Goal: Information Seeking & Learning: Learn about a topic

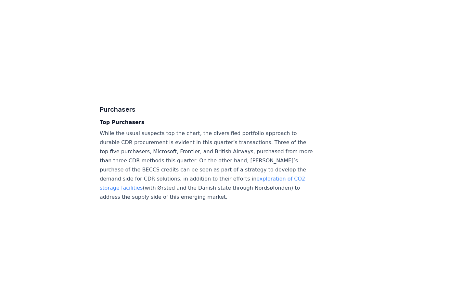
scroll to position [1653, 0]
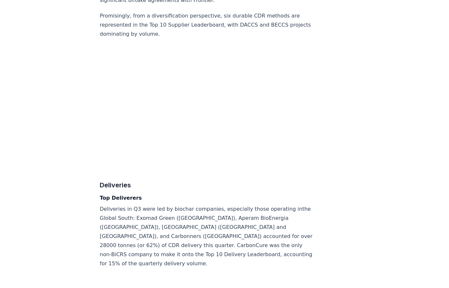
click at [228, 205] on p "Deliveries in [GEOGRAPHIC_DATA] were led by biochar companies, especially those…" at bounding box center [207, 237] width 215 height 64
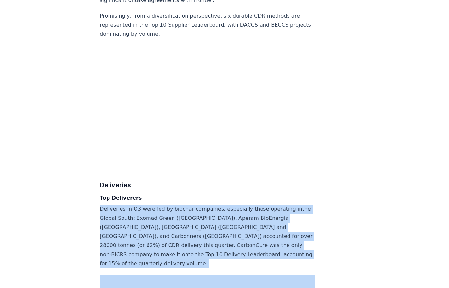
click at [228, 205] on p "Deliveries in Q3 were led by biochar companies, especially those operating in t…" at bounding box center [207, 237] width 215 height 64
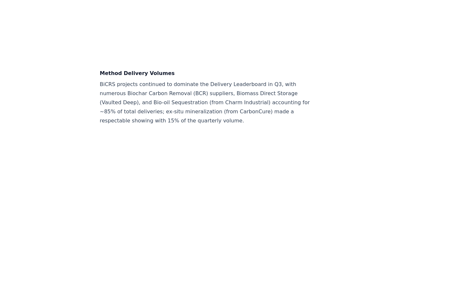
scroll to position [2032, 0]
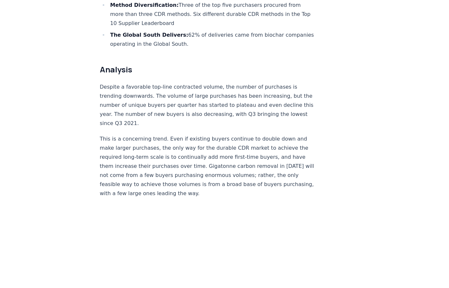
scroll to position [0, 0]
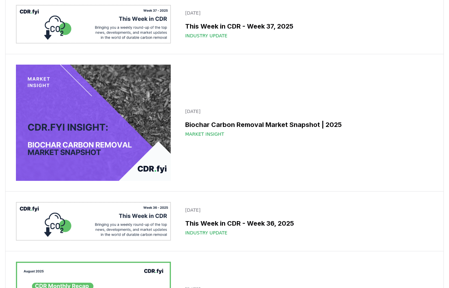
scroll to position [591, 0]
click at [95, 70] on img at bounding box center [93, 122] width 155 height 116
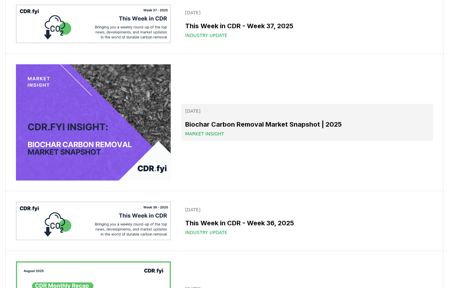
click at [249, 120] on h3 "Biochar Carbon Removal Market Snapshot | 2025" at bounding box center [307, 125] width 244 height 10
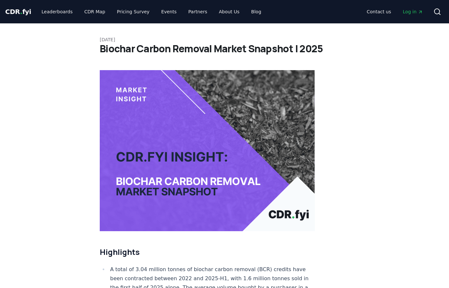
click at [411, 7] on link "Log in" at bounding box center [413, 12] width 31 height 12
